Goal: Task Accomplishment & Management: Use online tool/utility

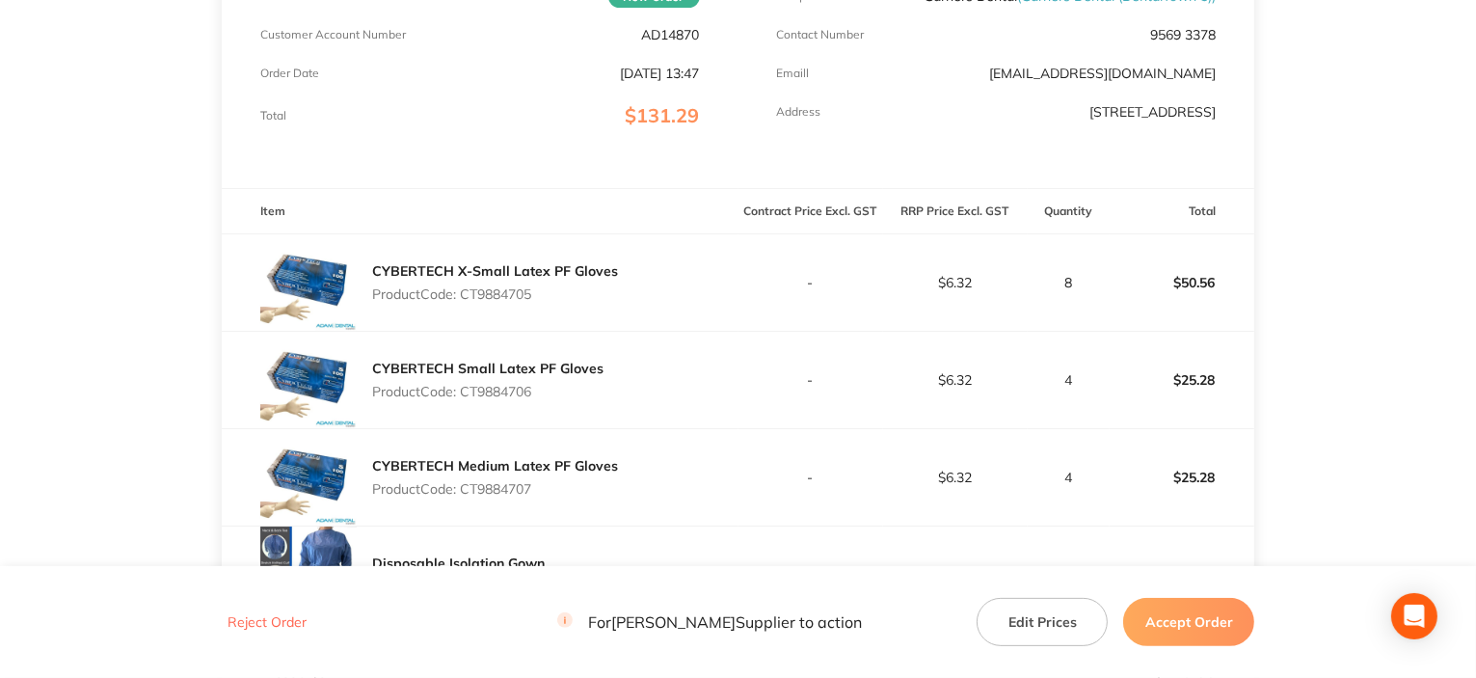
scroll to position [482, 0]
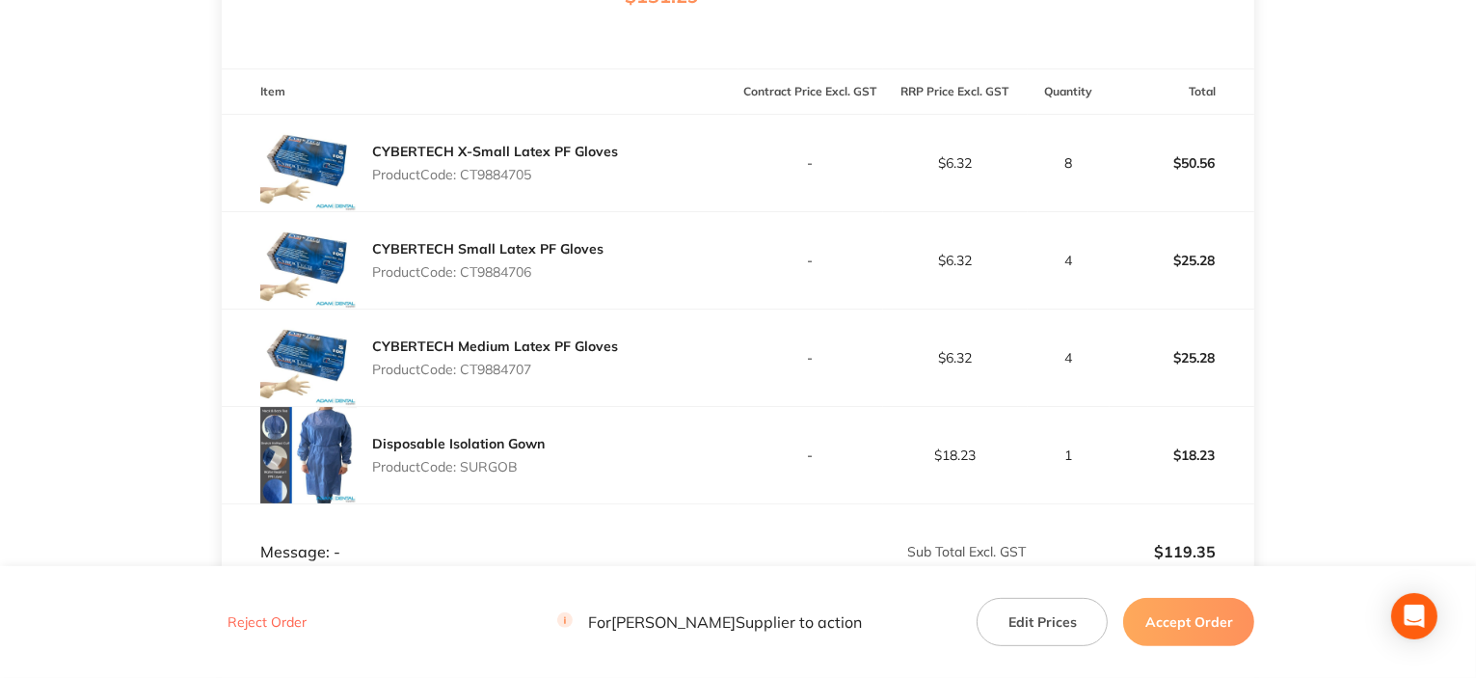
click at [481, 182] on p "Product Code: CT9884705" at bounding box center [495, 174] width 246 height 15
copy p "CT9884705"
click at [481, 270] on p "Product Code: CT9884706" at bounding box center [487, 271] width 231 height 15
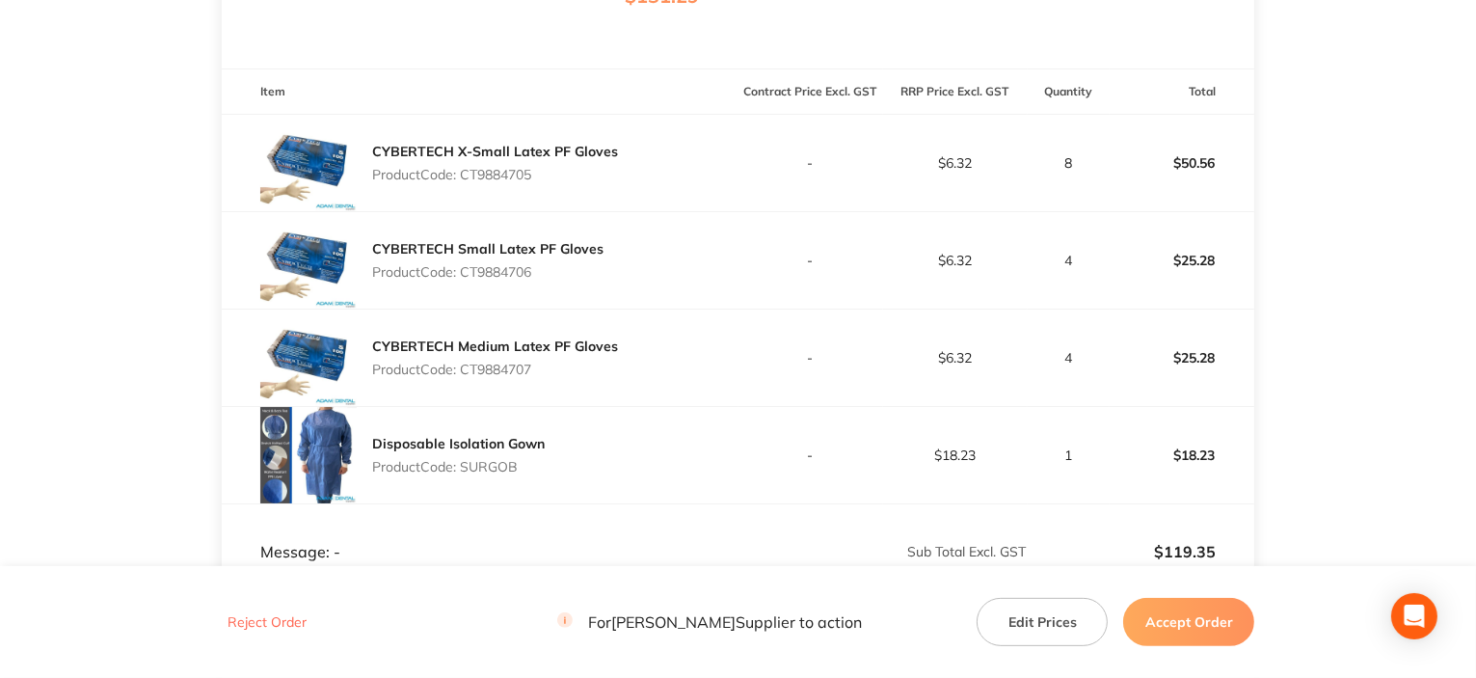
copy p "CT9884706"
click at [481, 270] on p "Product Code: CT9884707" at bounding box center [495, 369] width 246 height 15
copy p "CT9884707"
click at [481, 270] on p "Product Code: SURGOB" at bounding box center [458, 466] width 173 height 15
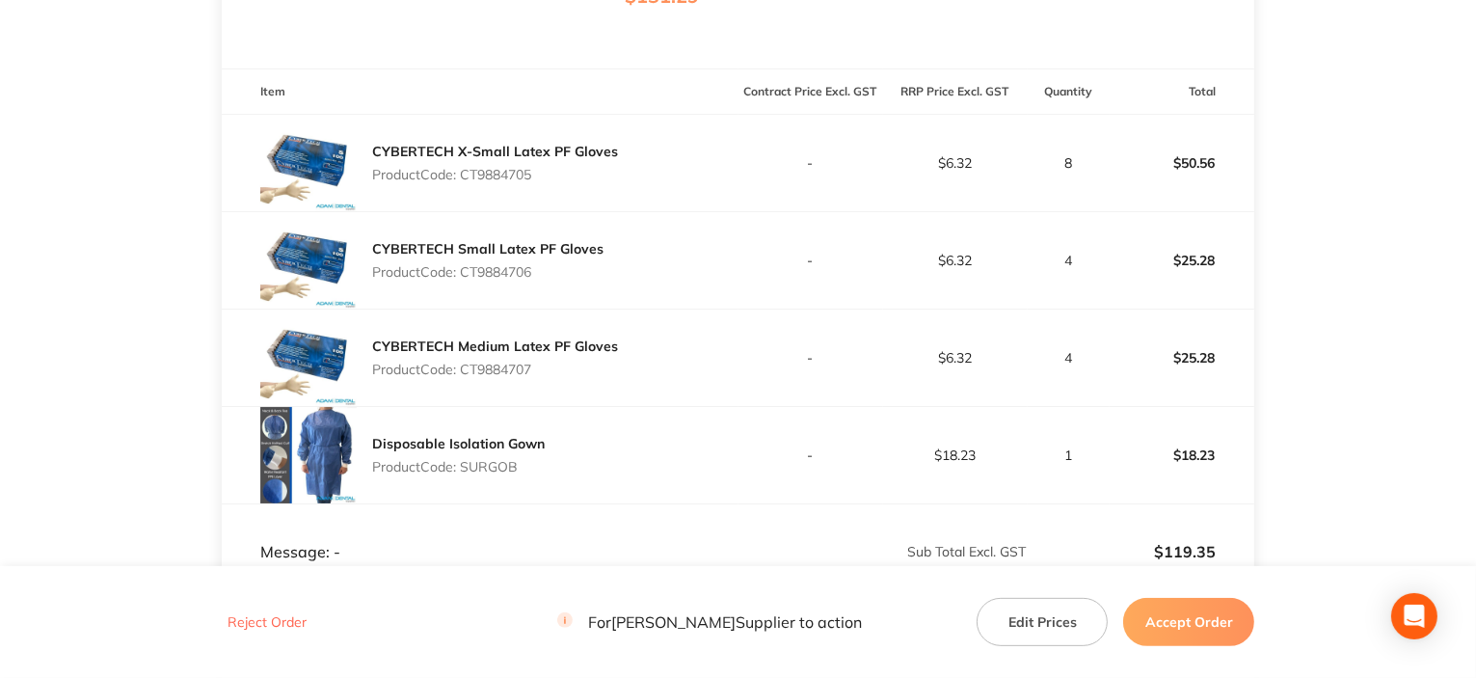
drag, startPoint x: 506, startPoint y: 477, endPoint x: 482, endPoint y: 479, distance: 24.2
click at [481, 270] on p "Product Code: SURGOB" at bounding box center [458, 466] width 173 height 15
copy p "SURGOB"
drag, startPoint x: 1217, startPoint y: 609, endPoint x: 1100, endPoint y: 461, distance: 188.9
click at [481, 270] on button "Accept Order" at bounding box center [1188, 622] width 131 height 48
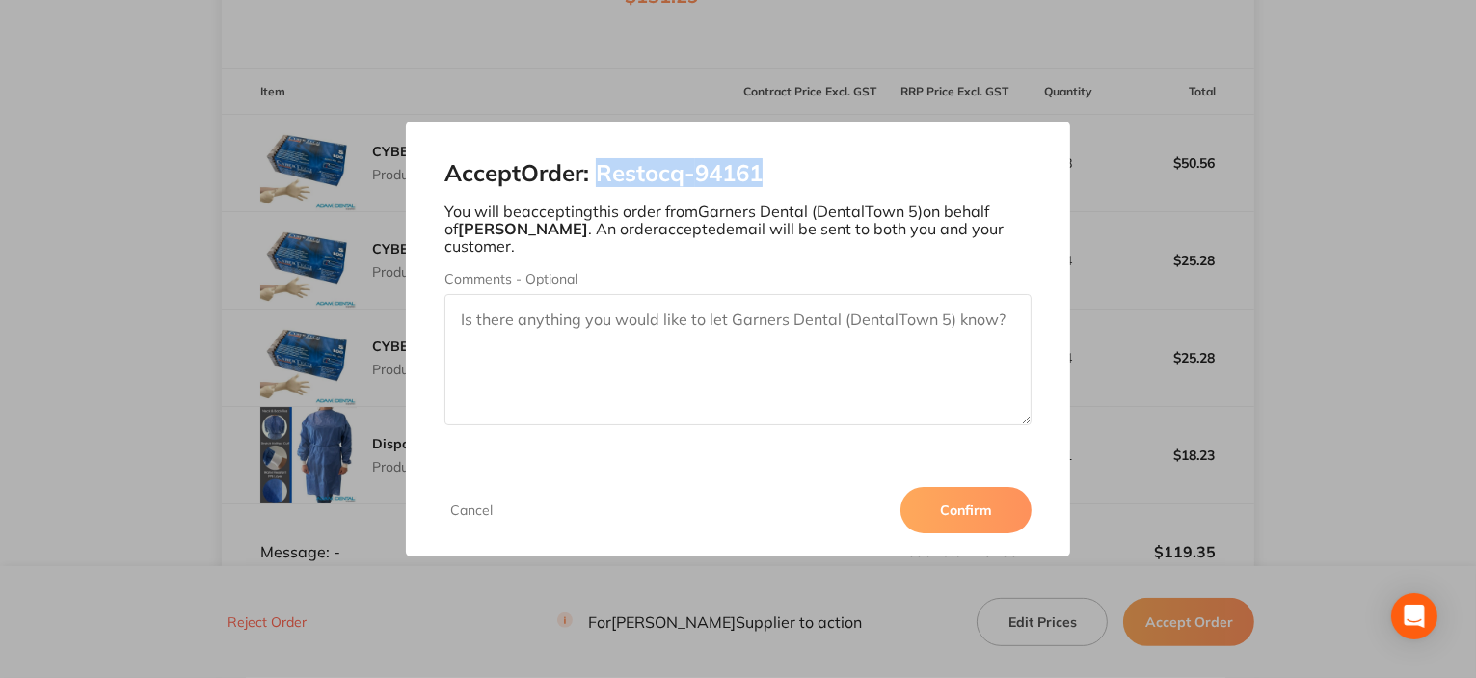
drag, startPoint x: 797, startPoint y: 155, endPoint x: 727, endPoint y: 254, distance: 121.0
click at [481, 164] on div "Accept Order: Restocq- 94161 You will be accepting this order from Garners Dent…" at bounding box center [738, 293] width 664 height 342
copy h2 "Restocq- 94161"
click at [481, 270] on button "Confirm" at bounding box center [966, 510] width 131 height 46
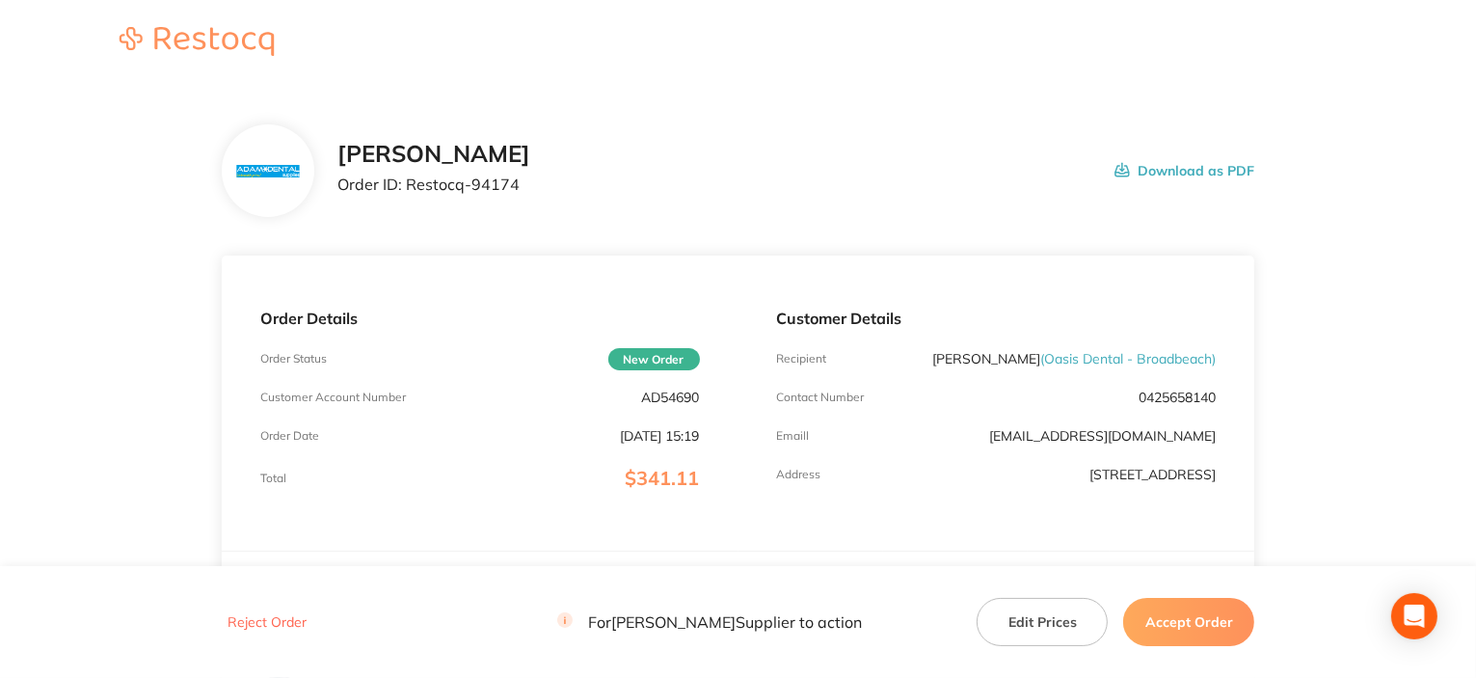
scroll to position [193, 0]
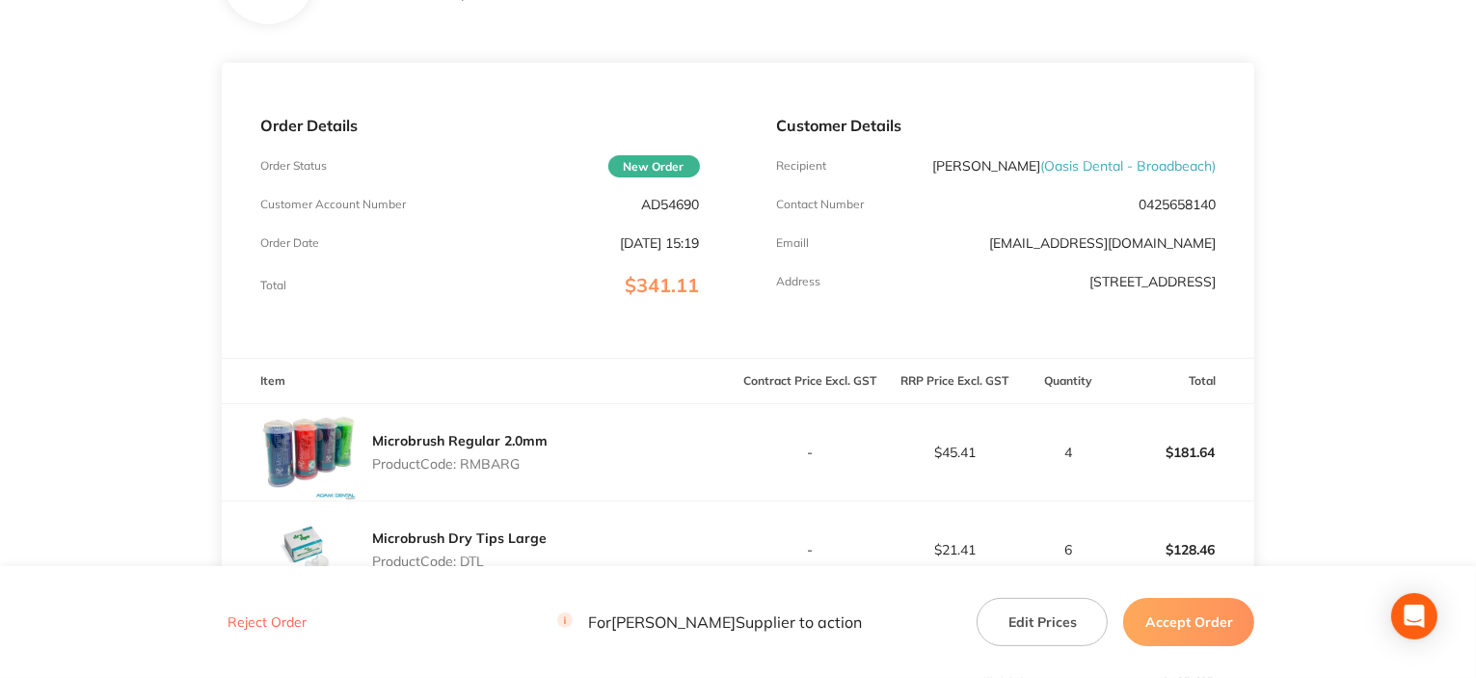
click at [503, 461] on p "Product Code: RMBARG" at bounding box center [460, 463] width 176 height 15
copy p "RMBARG"
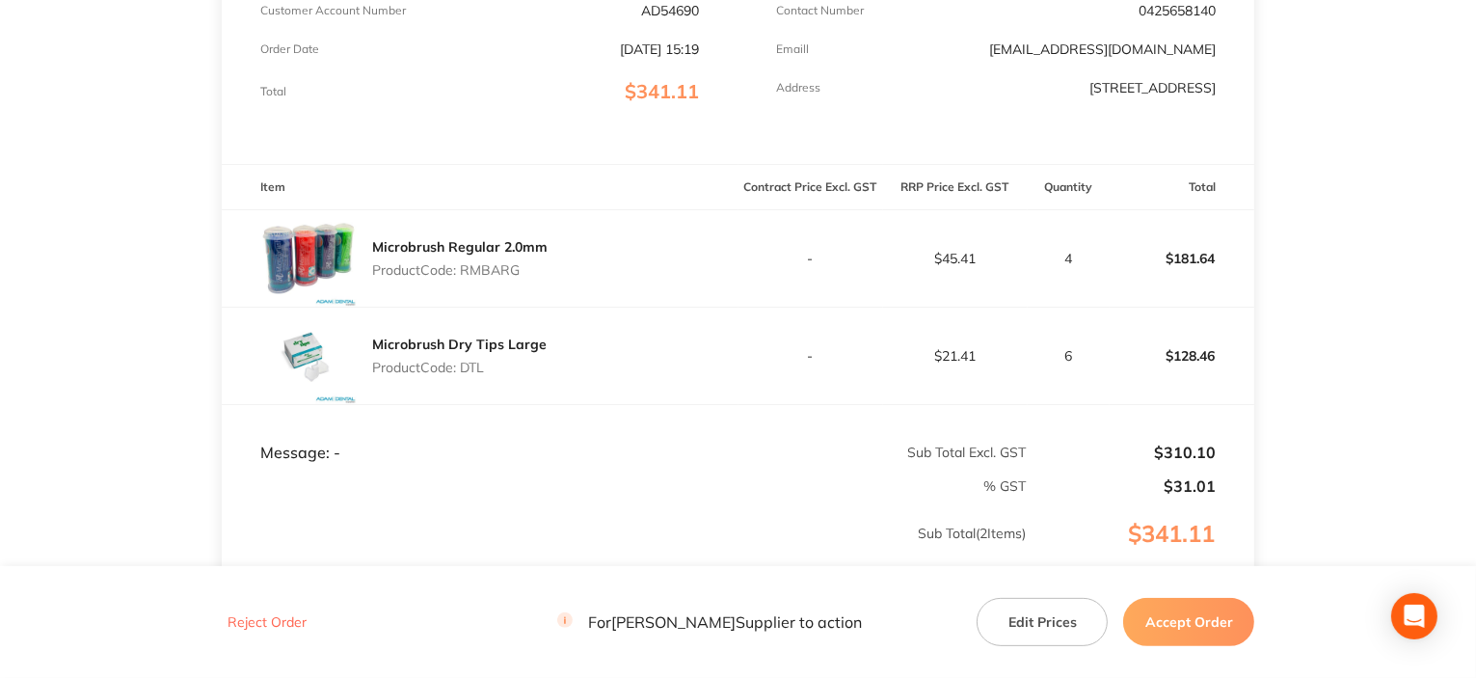
scroll to position [482, 0]
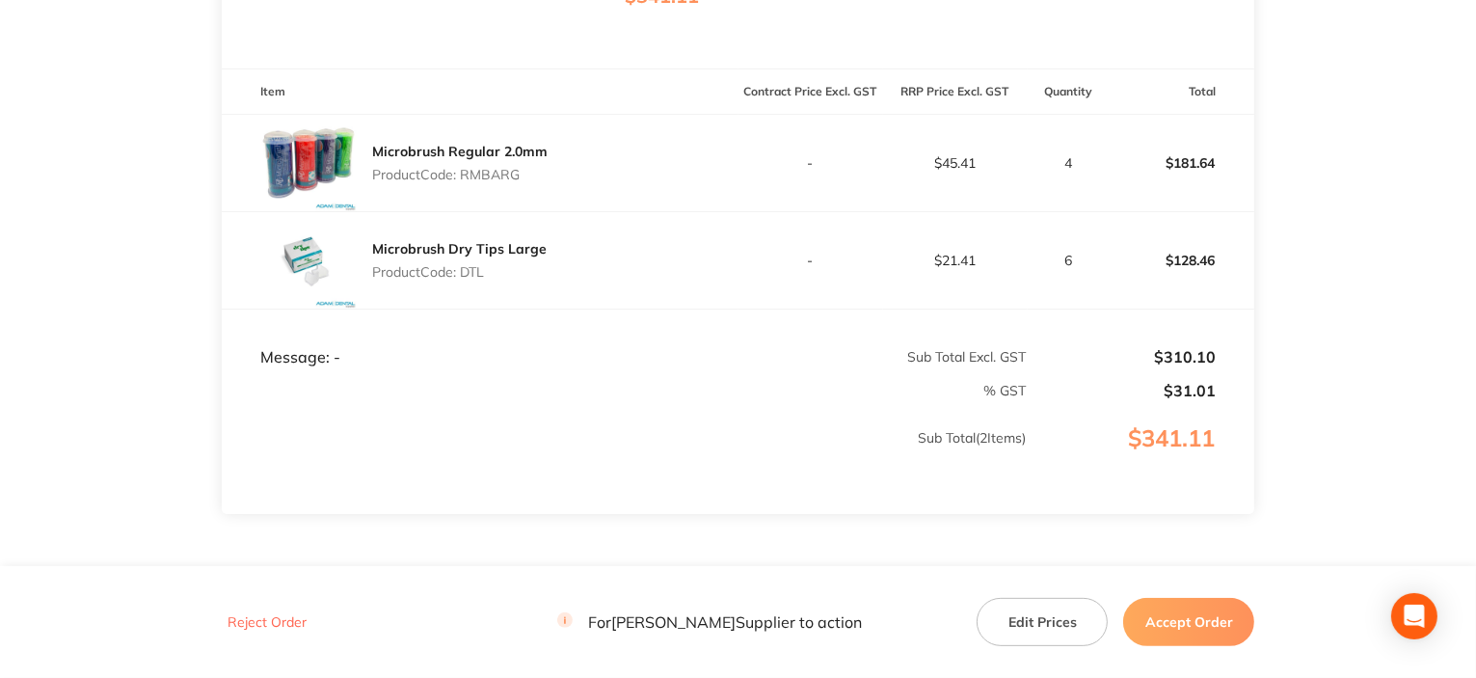
click at [471, 270] on p "Product Code: DTL" at bounding box center [459, 271] width 175 height 15
copy p "DTL"
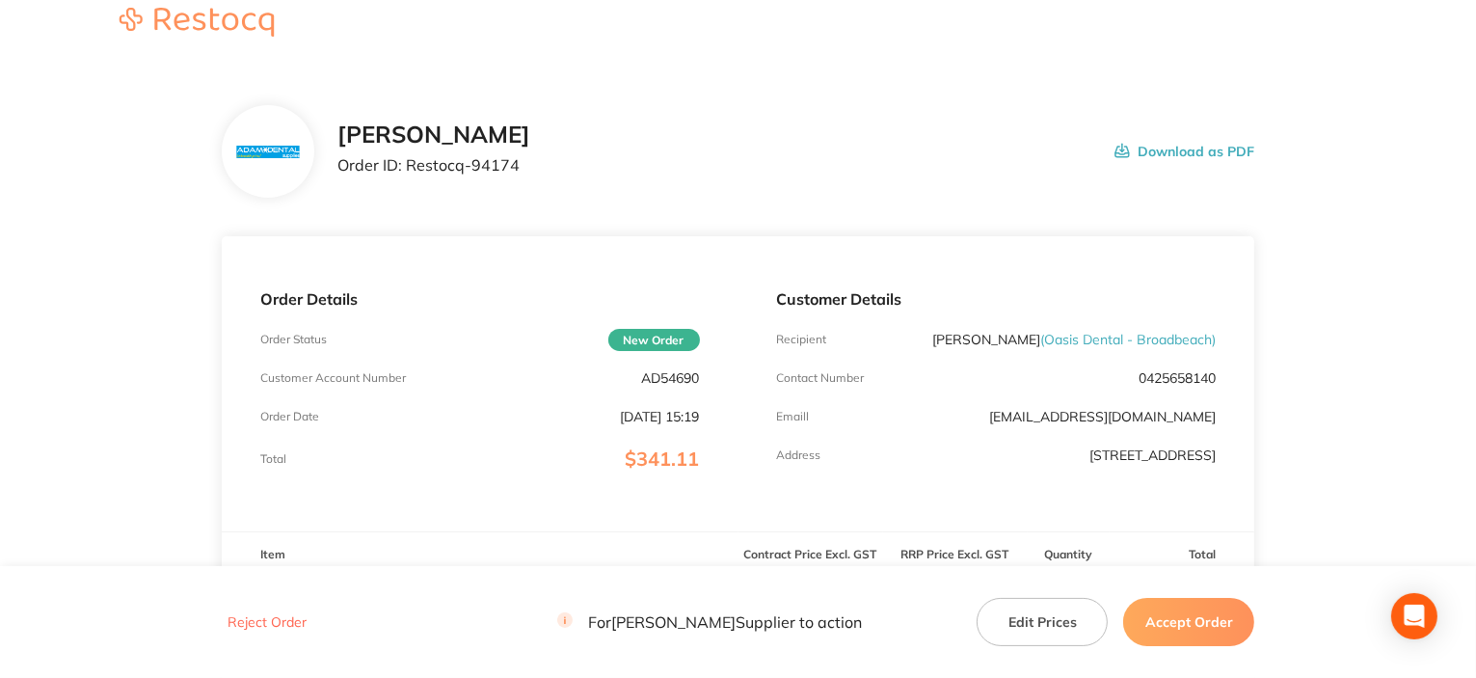
scroll to position [0, 0]
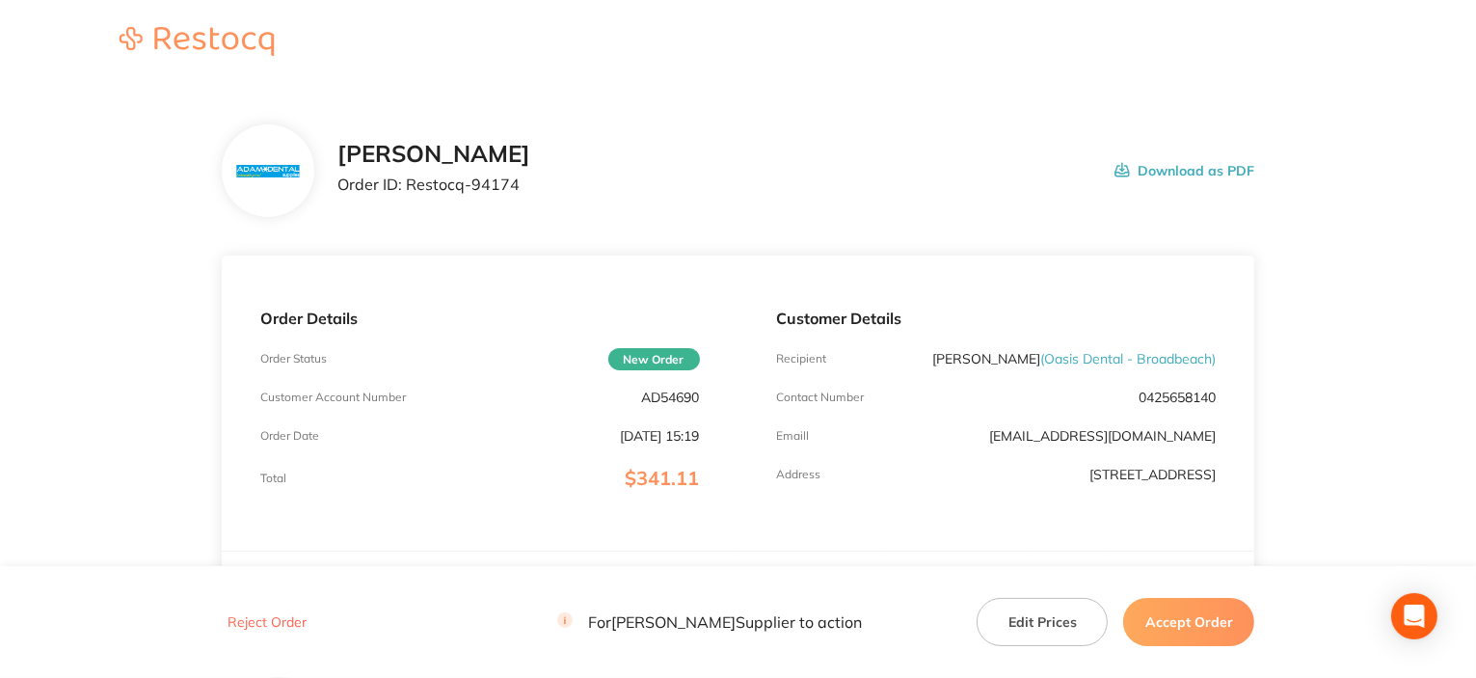
click at [1199, 624] on button "Accept Order" at bounding box center [1188, 622] width 131 height 48
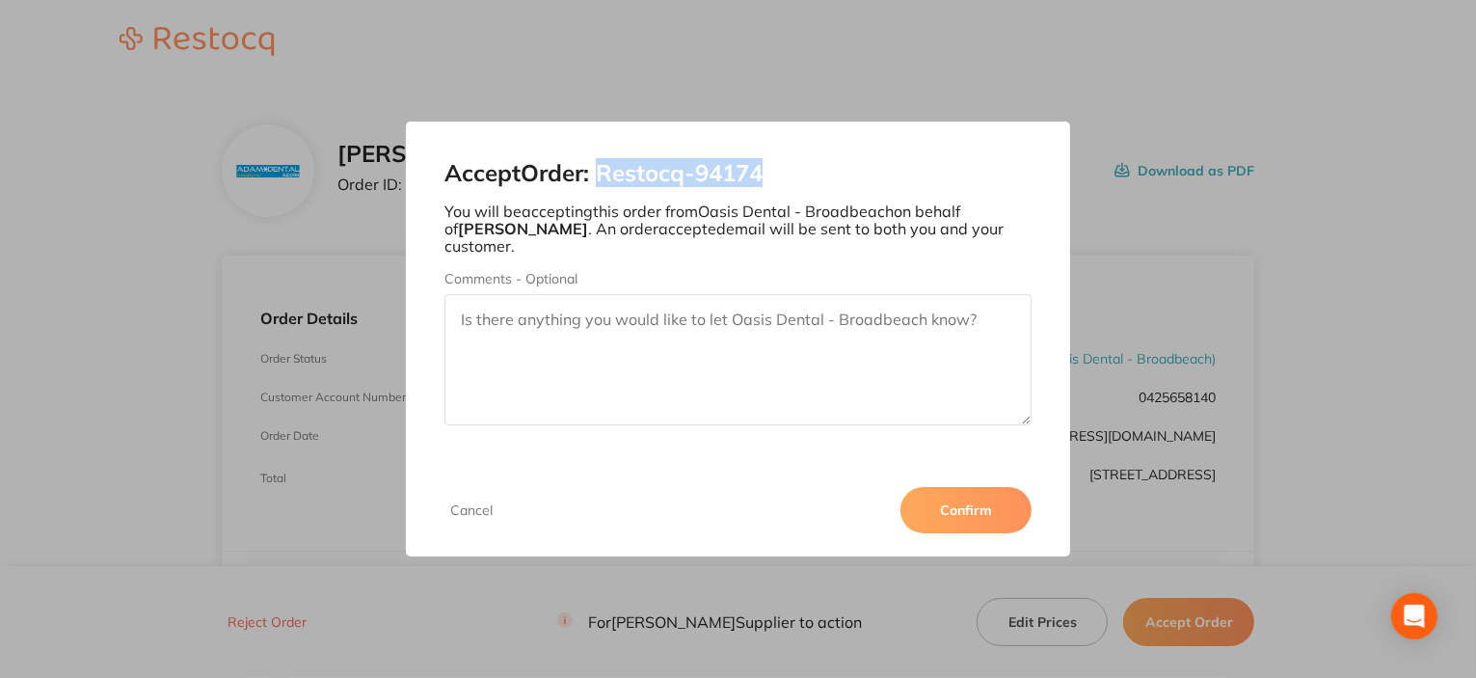
drag, startPoint x: 761, startPoint y: 177, endPoint x: 607, endPoint y: 175, distance: 154.3
click at [607, 175] on h2 "Accept Order: Restocq- 94174" at bounding box center [738, 173] width 587 height 27
copy h2 "Restocq- 94174"
click at [956, 516] on button "Confirm" at bounding box center [966, 510] width 131 height 46
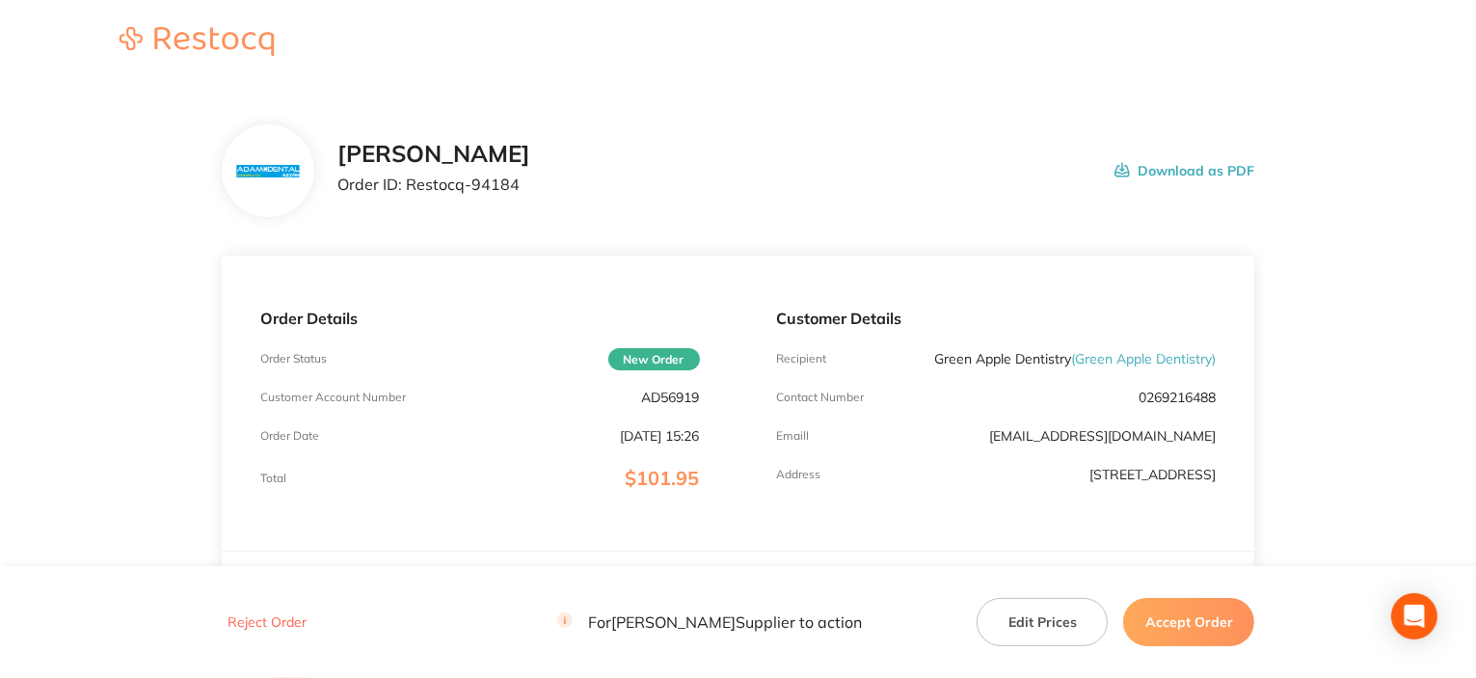
scroll to position [289, 0]
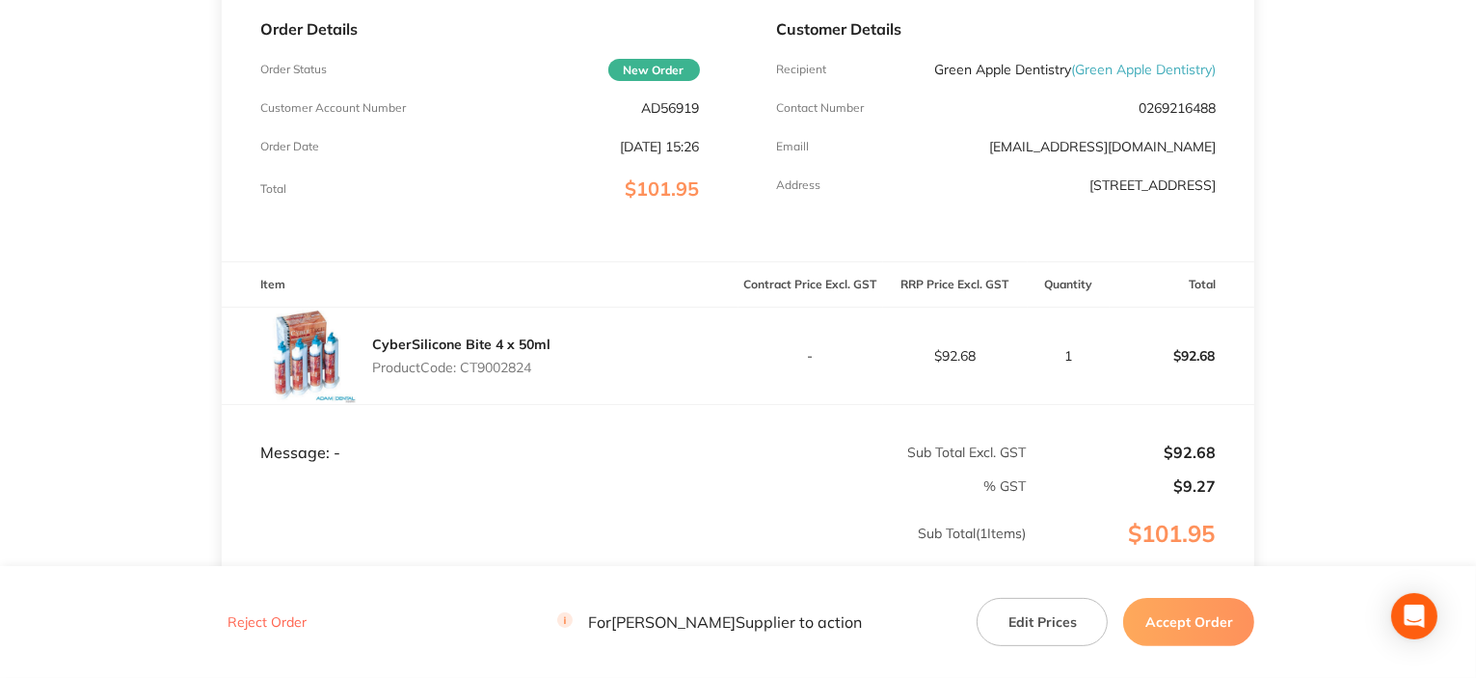
click at [496, 371] on p "Product Code: CT9002824" at bounding box center [461, 367] width 178 height 15
copy p "CT9002824"
click at [1228, 624] on button "Accept Order" at bounding box center [1188, 622] width 131 height 48
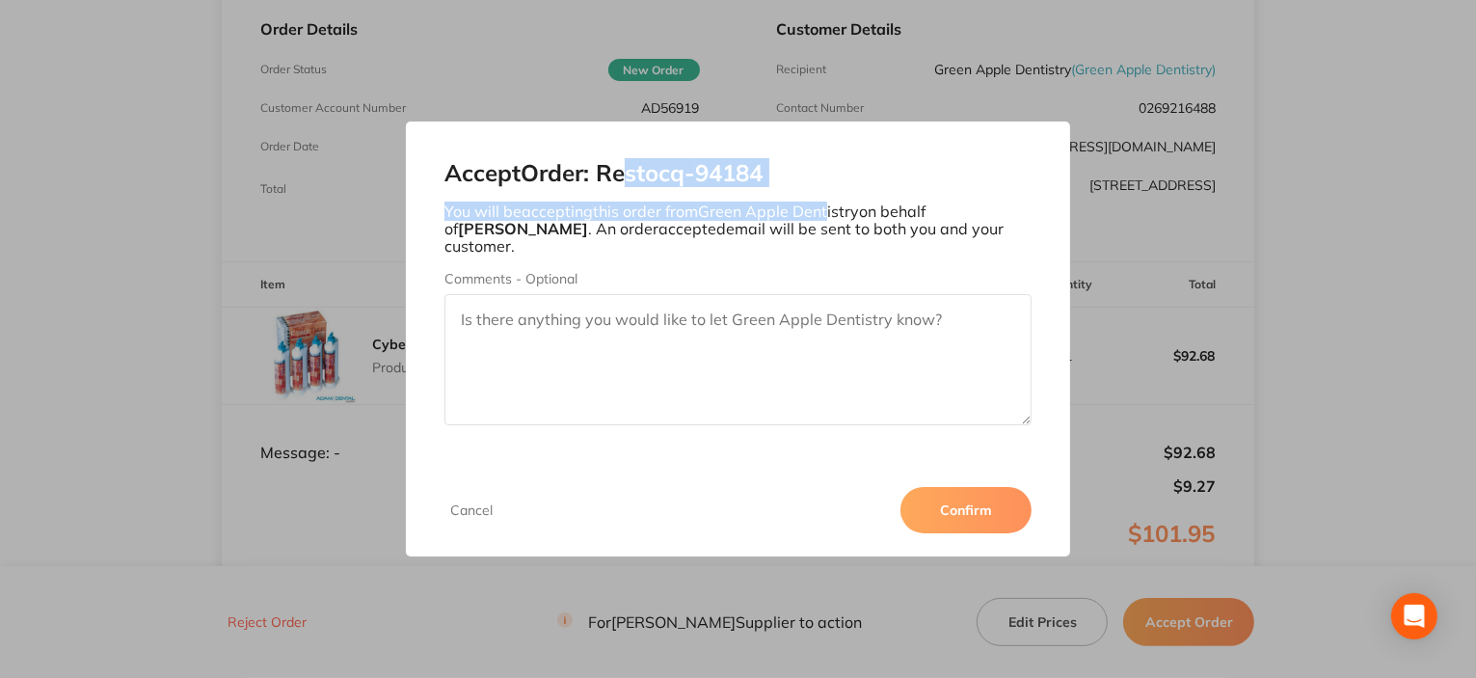
drag, startPoint x: 824, startPoint y: 198, endPoint x: 634, endPoint y: 190, distance: 190.1
click at [634, 190] on div "Accept Order: Restocq- 94184 You will be accepting this order from Green Apple …" at bounding box center [738, 293] width 664 height 342
click at [821, 180] on h2 "Accept Order: Restocq- 94184" at bounding box center [738, 173] width 587 height 27
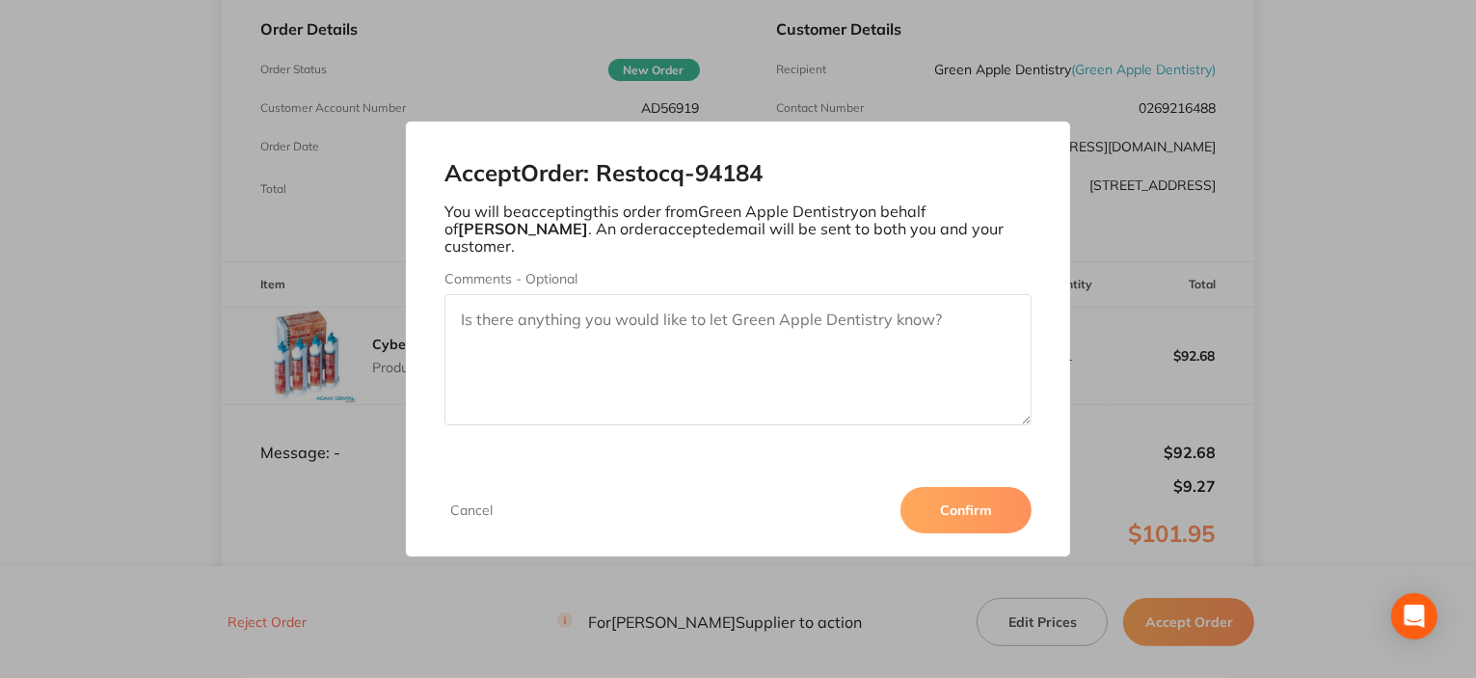
click at [854, 239] on p "You will be accepting this order from Green Apple Dentistry on behalf of Adam D…" at bounding box center [738, 229] width 587 height 53
drag, startPoint x: 779, startPoint y: 179, endPoint x: 611, endPoint y: 182, distance: 167.8
click at [606, 179] on h2 "Accept Order: Restocq- 94184" at bounding box center [738, 173] width 587 height 27
copy h2 "Restocq- 94184"
click at [1016, 505] on button "Confirm" at bounding box center [966, 510] width 131 height 46
